Goal: Information Seeking & Learning: Learn about a topic

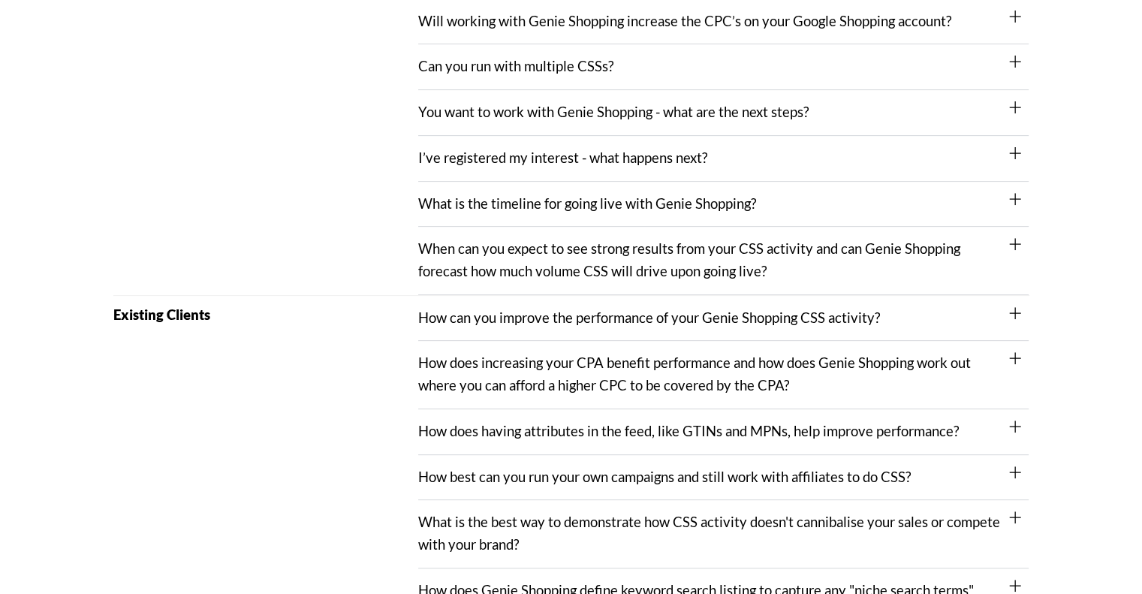
scroll to position [525, 0]
click at [695, 279] on div "When can you expect to see strong results from your CSS activity and can Genie …" at bounding box center [723, 260] width 611 height 68
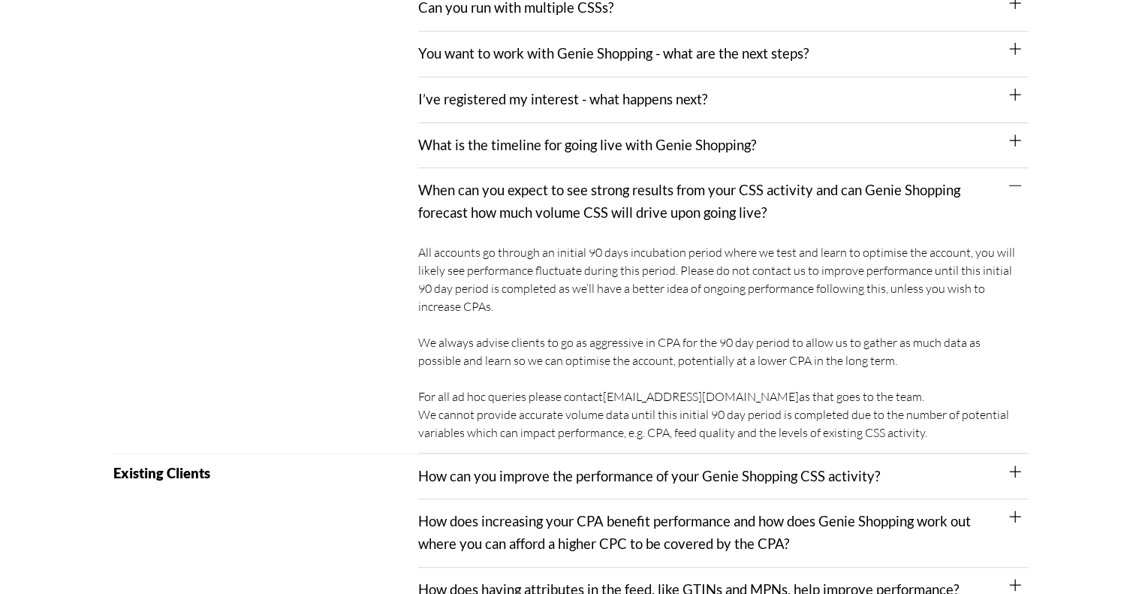
scroll to position [582, 0]
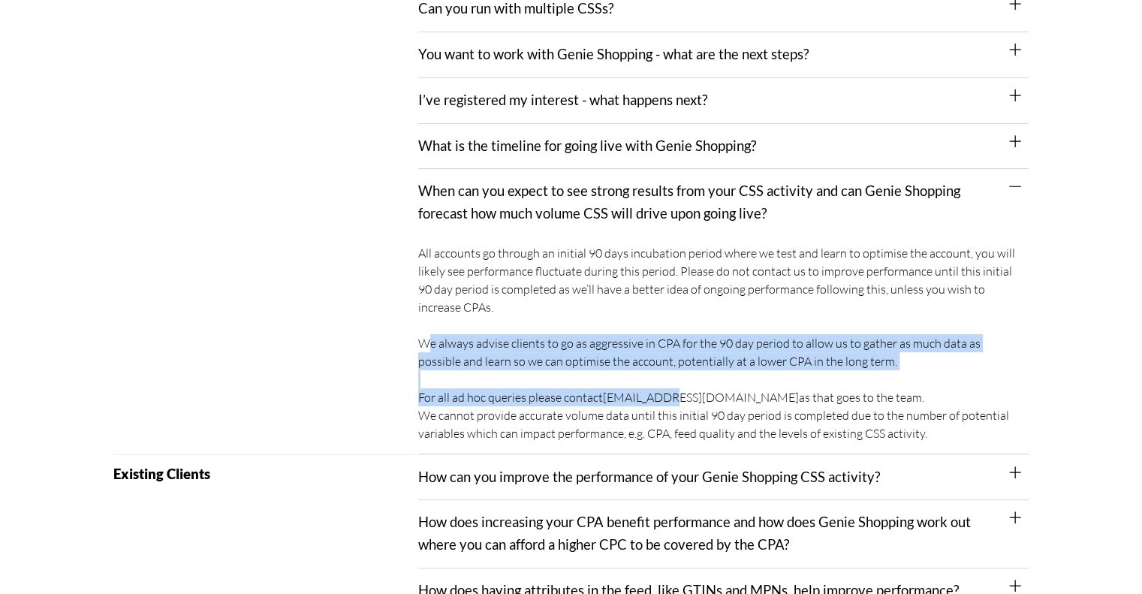
drag, startPoint x: 421, startPoint y: 341, endPoint x: 673, endPoint y: 400, distance: 259.2
click at [673, 400] on div "All accounts go through an initial 90 days incubation period where we test and …" at bounding box center [723, 346] width 611 height 218
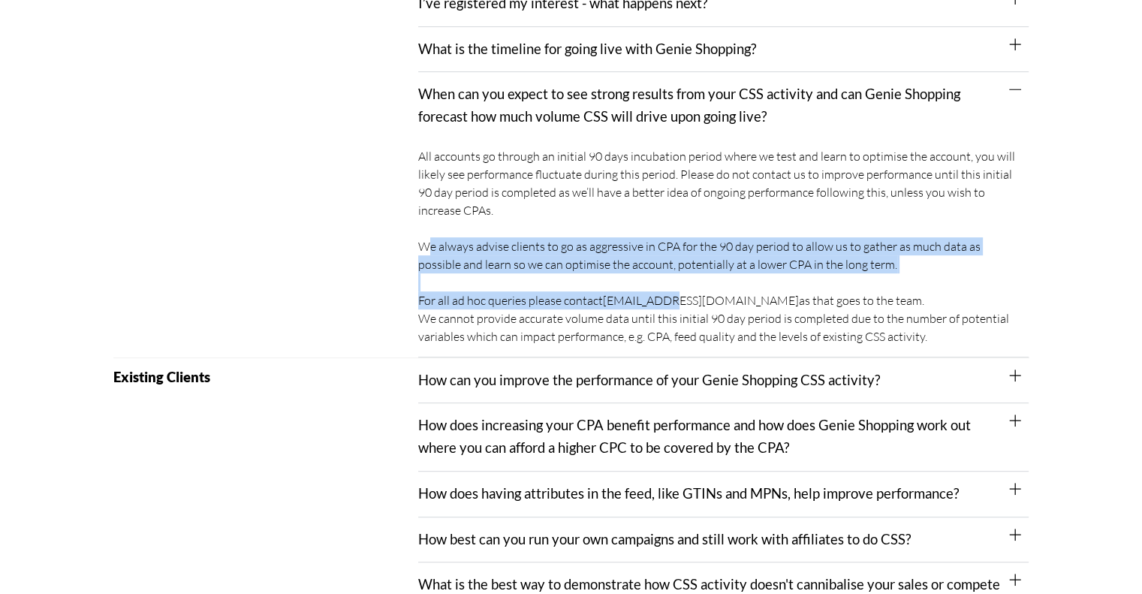
scroll to position [678, 0]
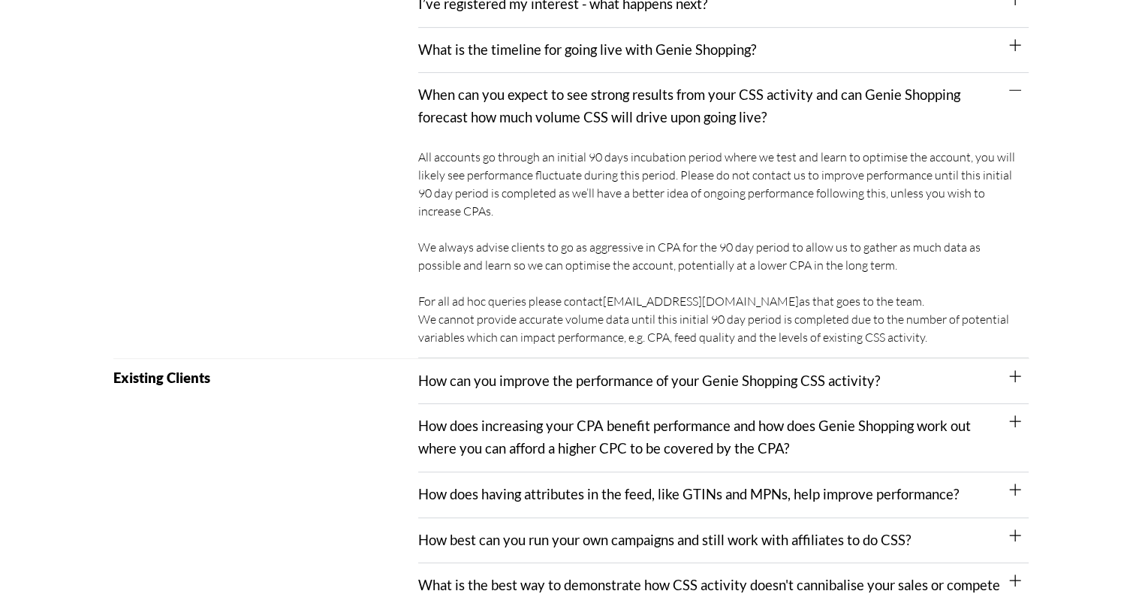
click at [805, 373] on link "How can you improve the performance of your Genie Shopping CSS activity?" at bounding box center [649, 380] width 462 height 17
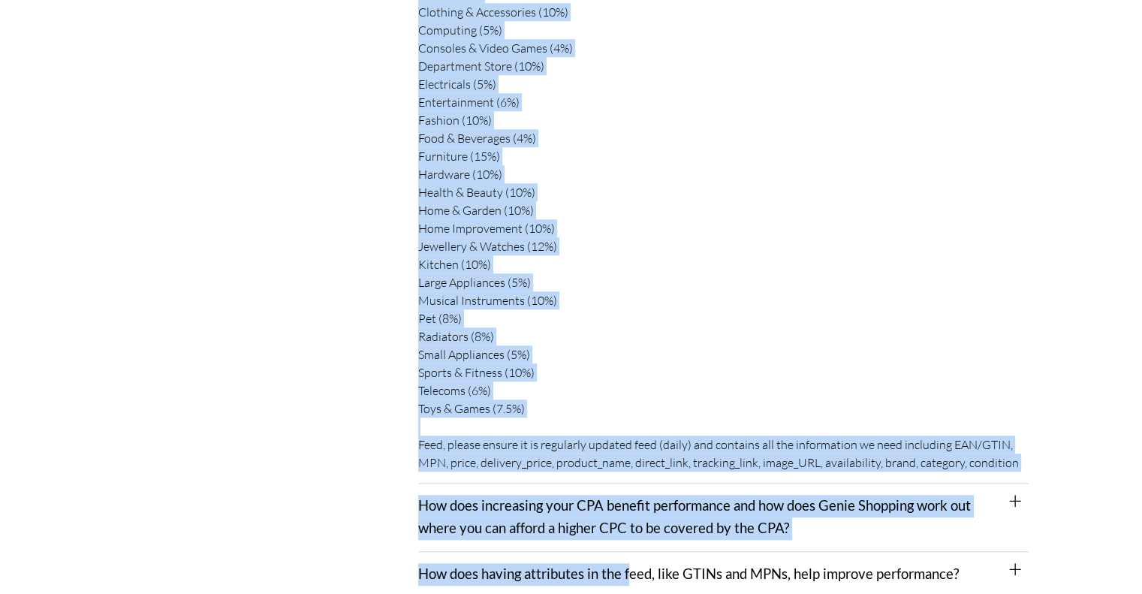
scroll to position [1321, 0]
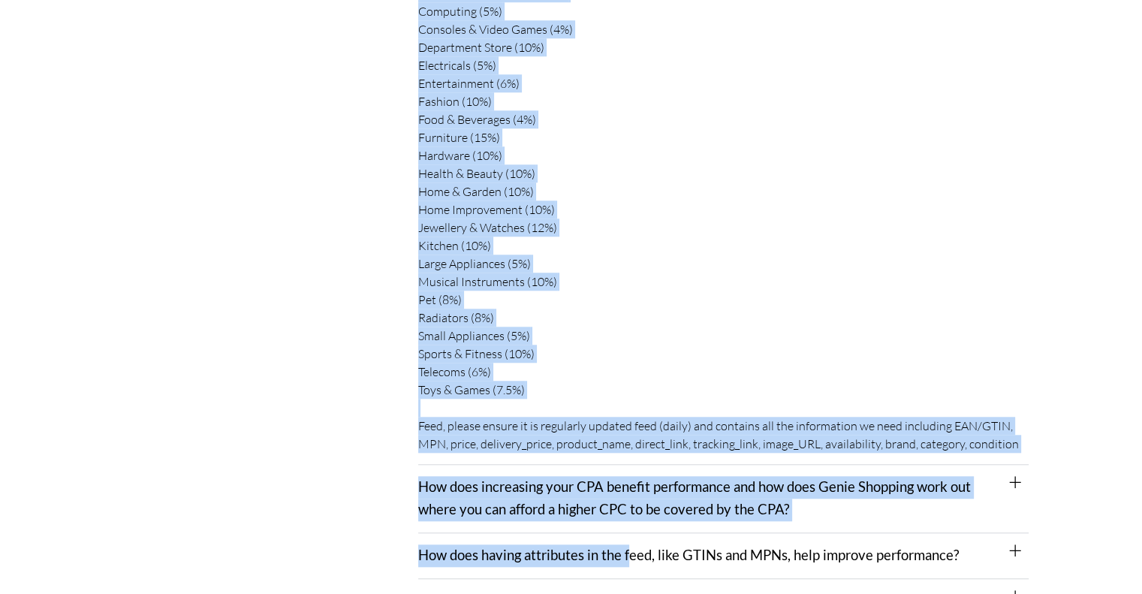
drag, startPoint x: 418, startPoint y: 310, endPoint x: 1019, endPoint y: 452, distance: 618.1
click at [1019, 452] on div "Most important is to look at the CPAs and your feed, please see our benchmark C…" at bounding box center [723, 112] width 611 height 704
copy div "Most important is to look at the CPAs and your feed, please see our benchmark C…"
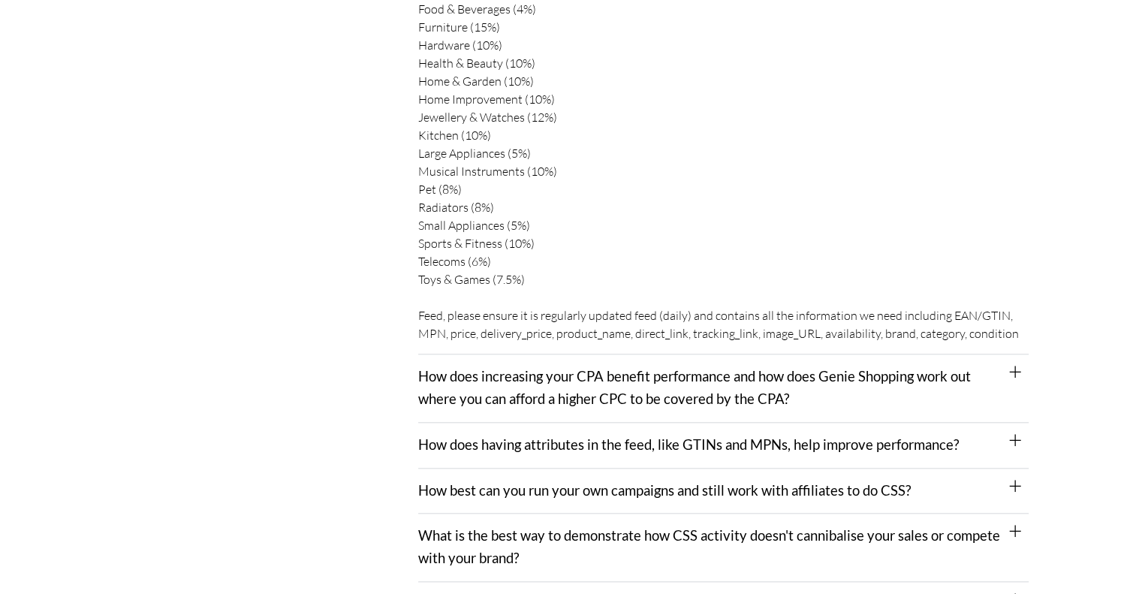
click at [859, 371] on link "How does increasing your CPA benefit performance and how does Genie Shopping wo…" at bounding box center [694, 387] width 553 height 39
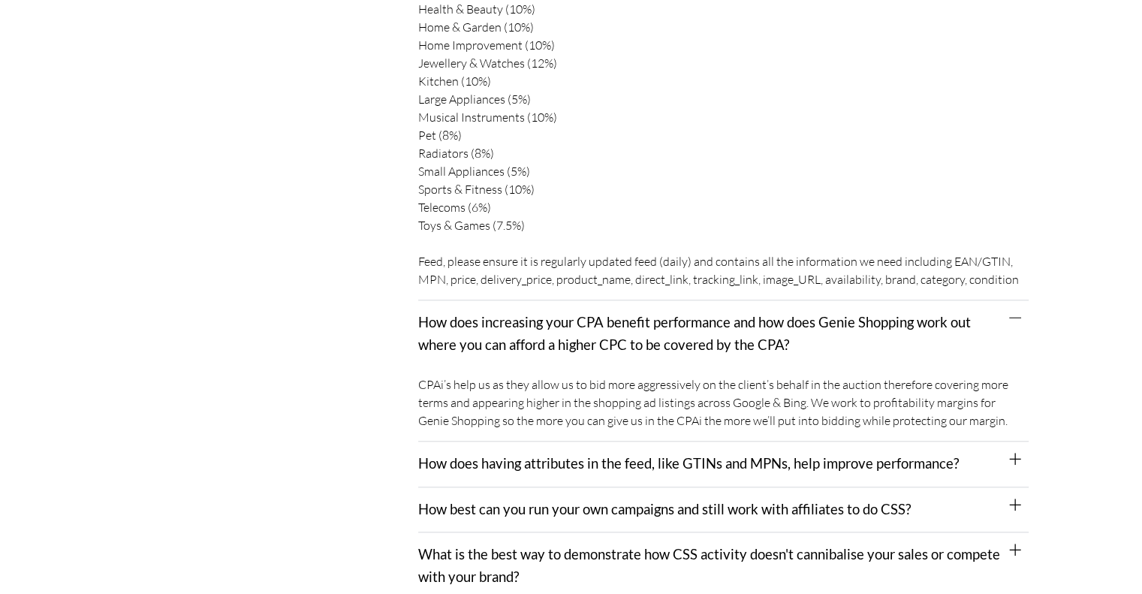
scroll to position [1491, 0]
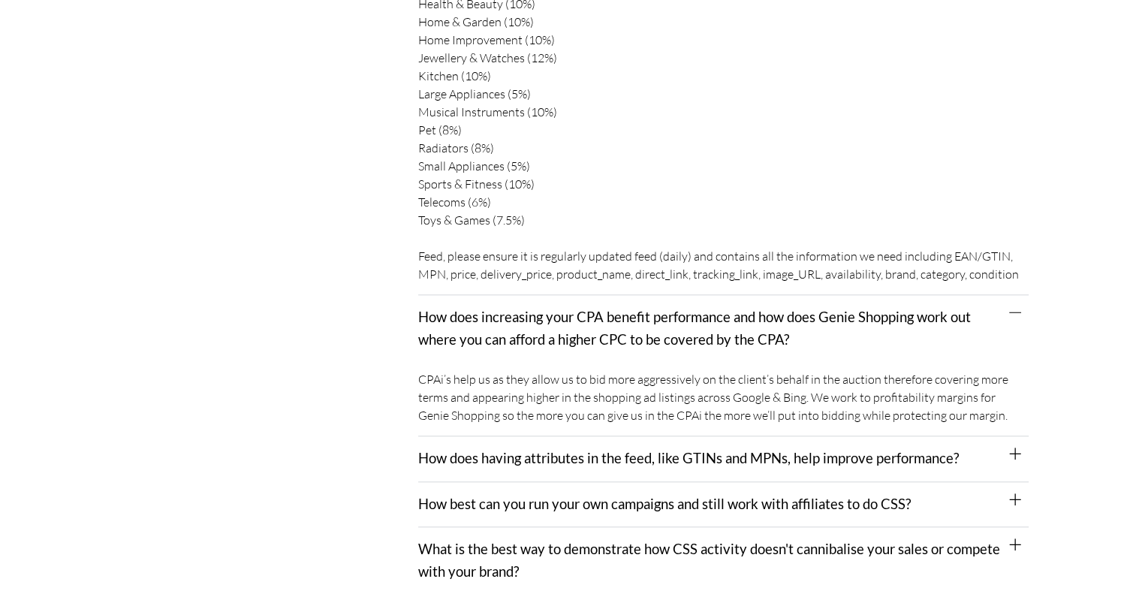
click at [419, 376] on div "CPAi’s help us as they allow us to bid more aggressively on the client’s behalf…" at bounding box center [723, 400] width 611 height 74
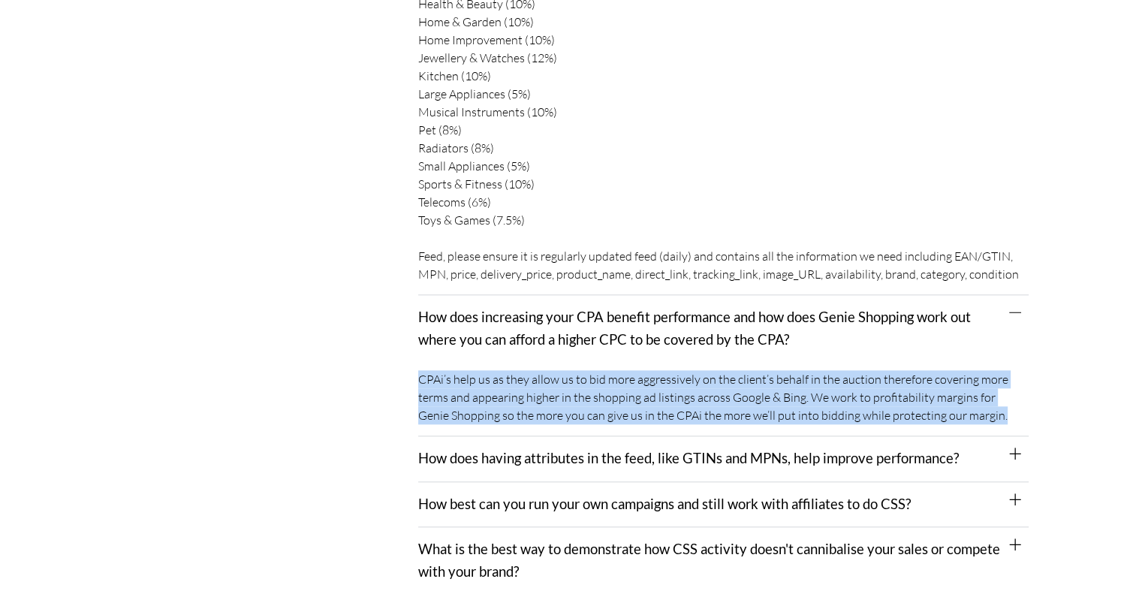
drag, startPoint x: 419, startPoint y: 376, endPoint x: 985, endPoint y: 412, distance: 567.3
click at [985, 412] on div "CPAi’s help us as they allow us to bid more aggressively on the client’s behalf…" at bounding box center [723, 400] width 611 height 74
copy div "CPAi’s help us as they allow us to bid more aggressively on the client’s behalf…"
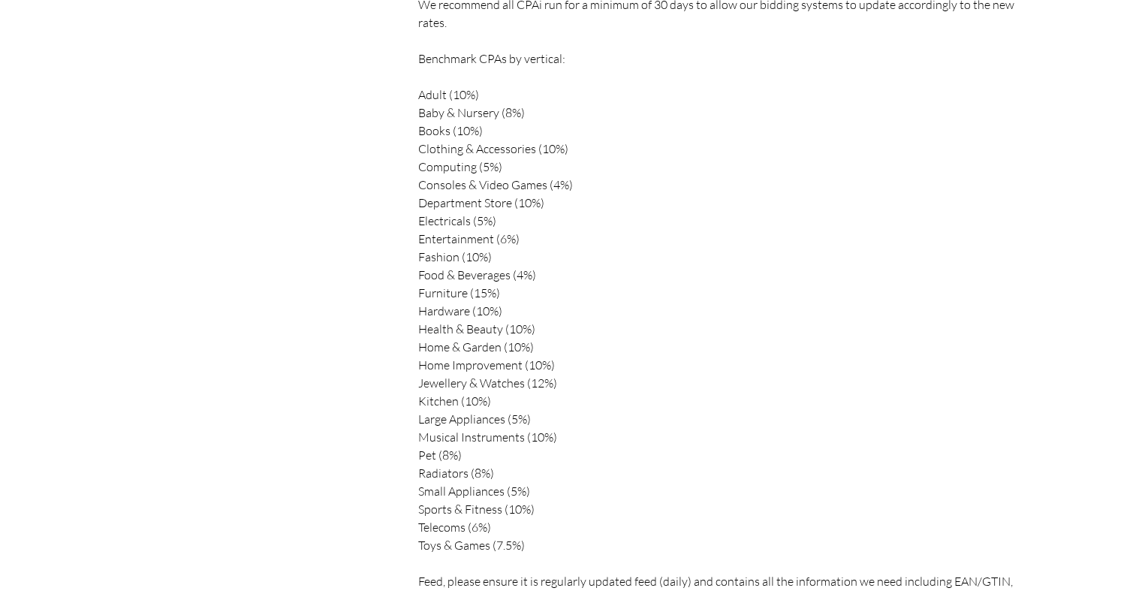
scroll to position [1158, 0]
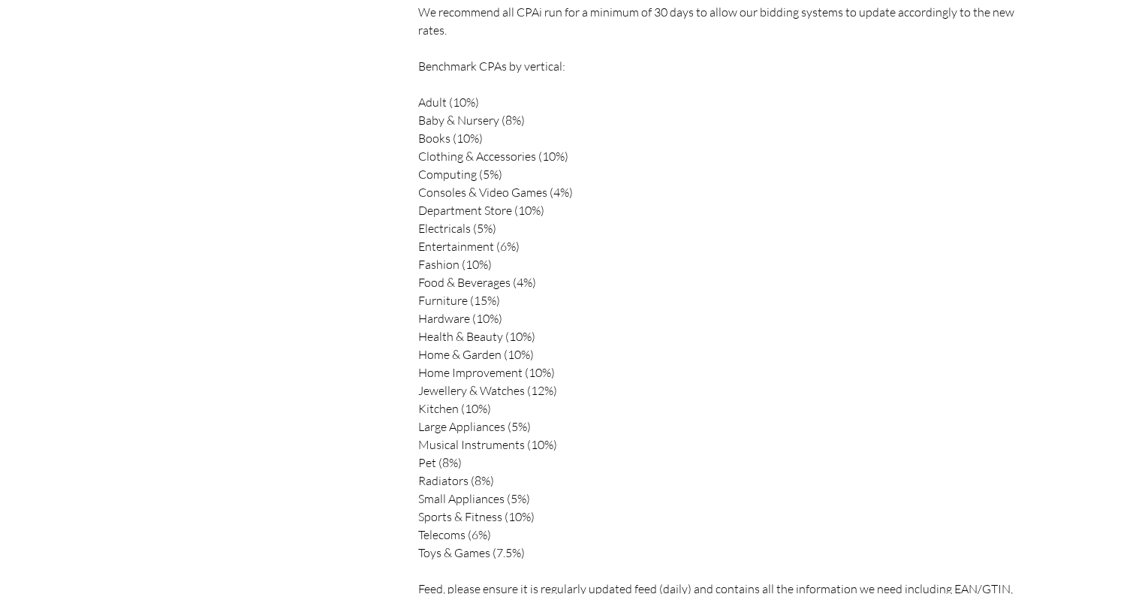
click at [421, 65] on div "Most important is to look at the CPAs and your feed, please see our benchmark C…" at bounding box center [723, 275] width 611 height 704
drag, startPoint x: 421, startPoint y: 62, endPoint x: 626, endPoint y: 264, distance: 286.8
click at [626, 264] on div "Most important is to look at the CPAs and your feed, please see our benchmark C…" at bounding box center [723, 275] width 611 height 704
copy div "Benchmark CPAs by vertical: Adult (10%) Baby & Nursery (8%) Books (10%) Clothin…"
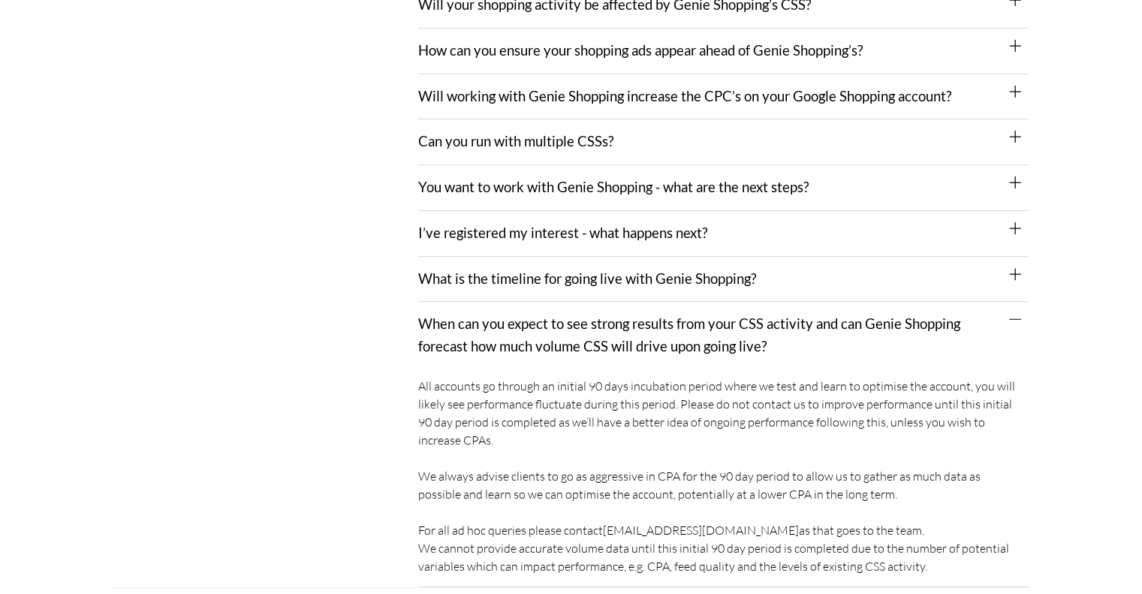
scroll to position [409, 0]
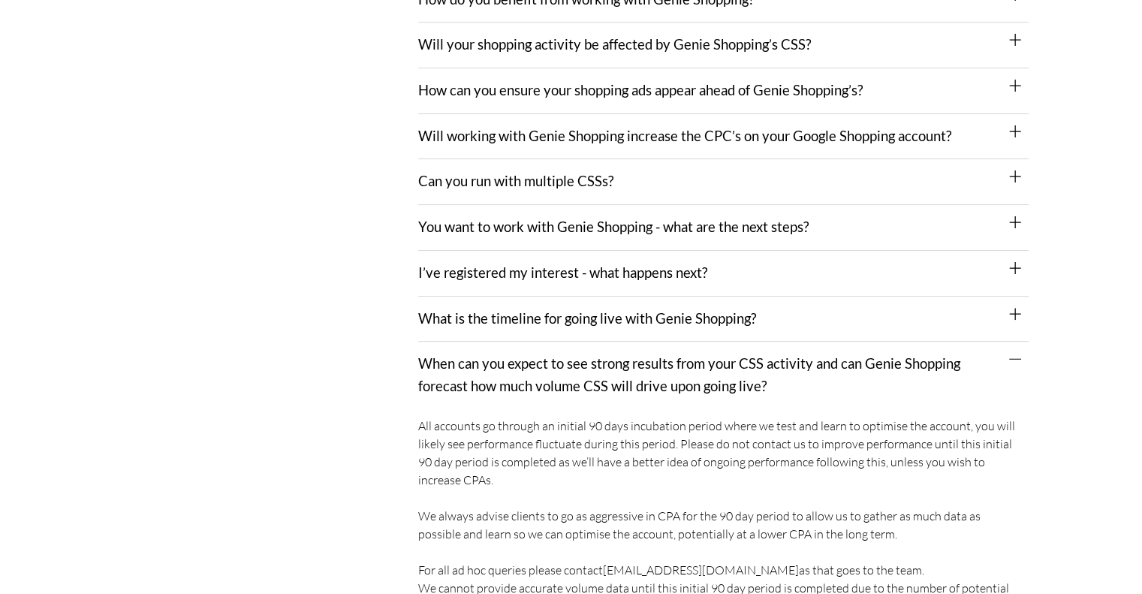
click at [662, 319] on link "What is the timeline for going live with Genie Shopping?" at bounding box center [587, 318] width 338 height 17
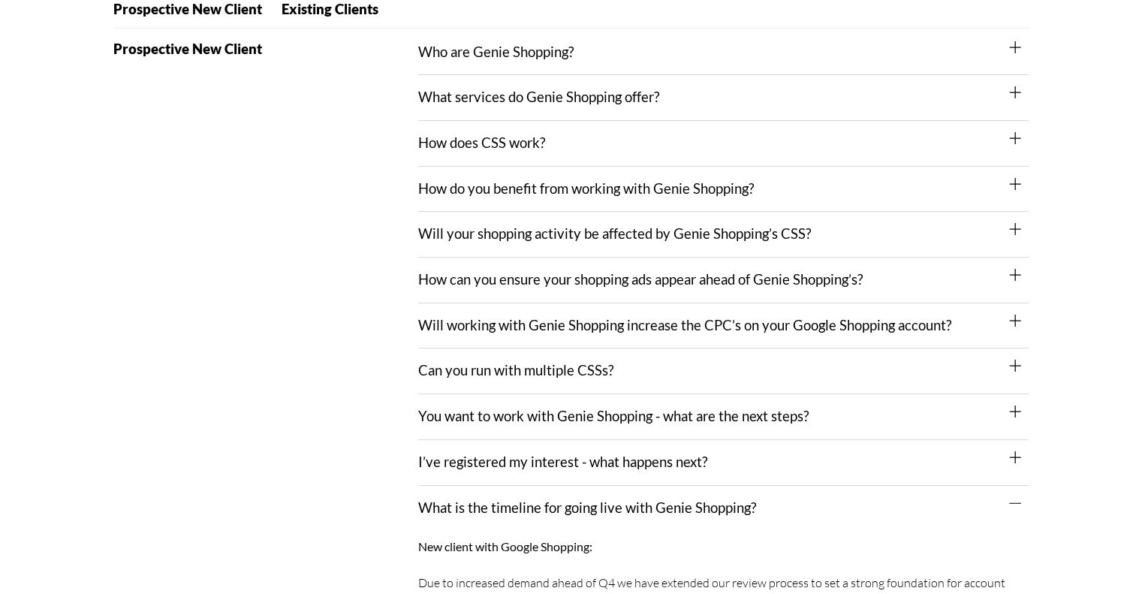
scroll to position [219, 0]
